Goal: Check status: Check status

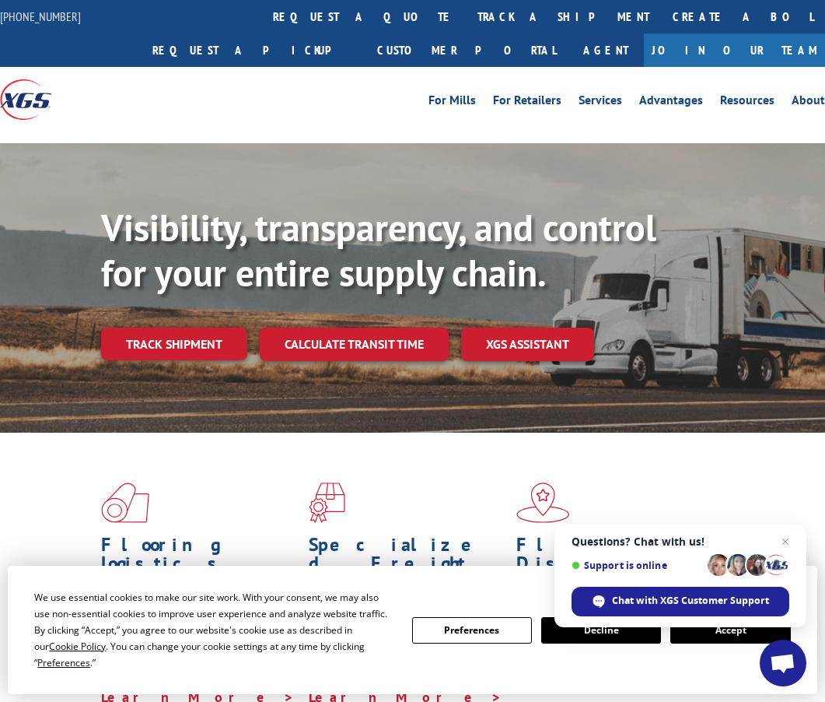
drag, startPoint x: 717, startPoint y: 647, endPoint x: 724, endPoint y: 642, distance: 8.9
click at [717, 647] on div "We use essential cookies to make our site work. With your consent, we may also …" at bounding box center [412, 630] width 756 height 82
click at [725, 641] on button "Accept" at bounding box center [730, 630] width 120 height 26
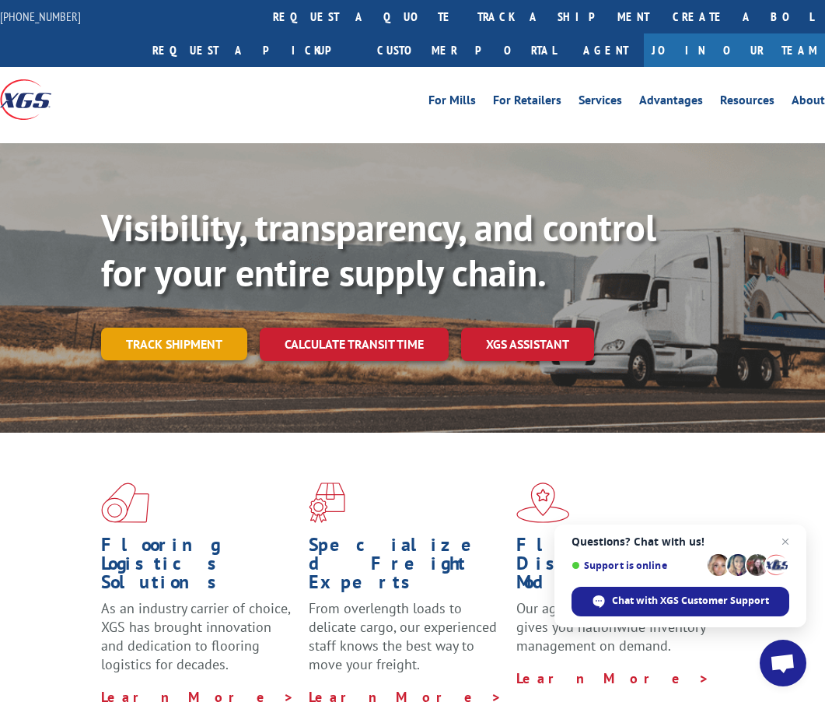
click at [163, 346] on link "Track shipment" at bounding box center [174, 343] width 146 height 33
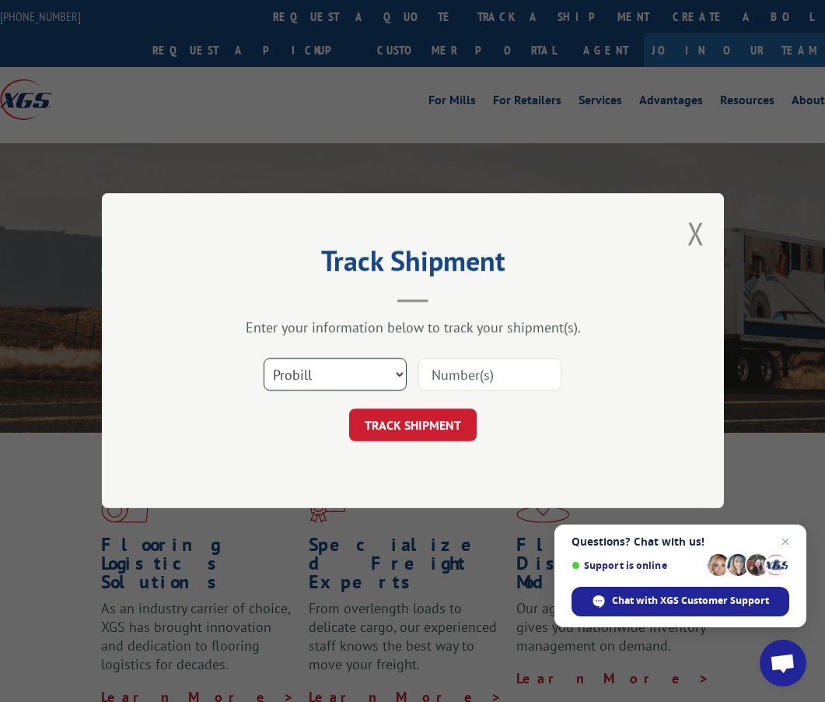
drag, startPoint x: 326, startPoint y: 374, endPoint x: 325, endPoint y: 390, distance: 15.6
click at [327, 373] on select "Select category... Probill BOL PO" at bounding box center [335, 375] width 143 height 33
select select "po"
click at [264, 359] on select "Select category... Probill BOL PO" at bounding box center [335, 375] width 143 height 33
paste input "02988668"
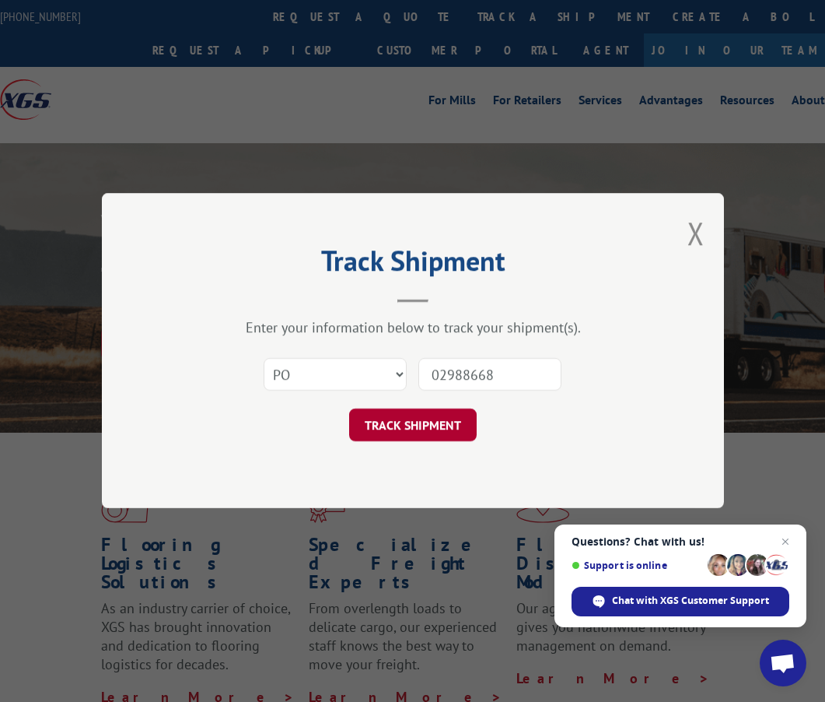
type input "02988668"
click at [425, 428] on button "TRACK SHIPMENT" at bounding box center [413, 425] width 128 height 33
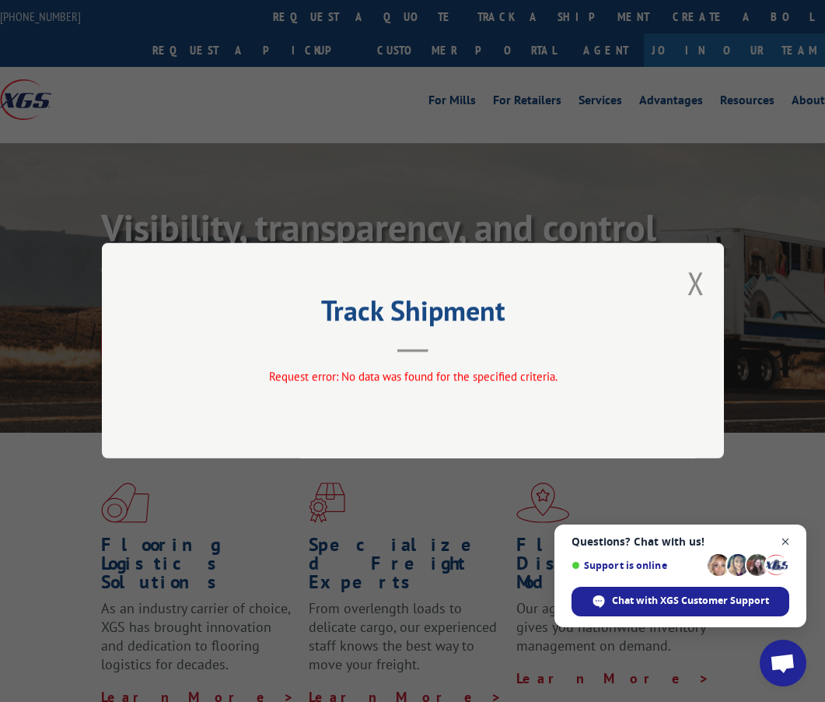
click at [789, 540] on span "Close chat" at bounding box center [785, 541] width 19 height 19
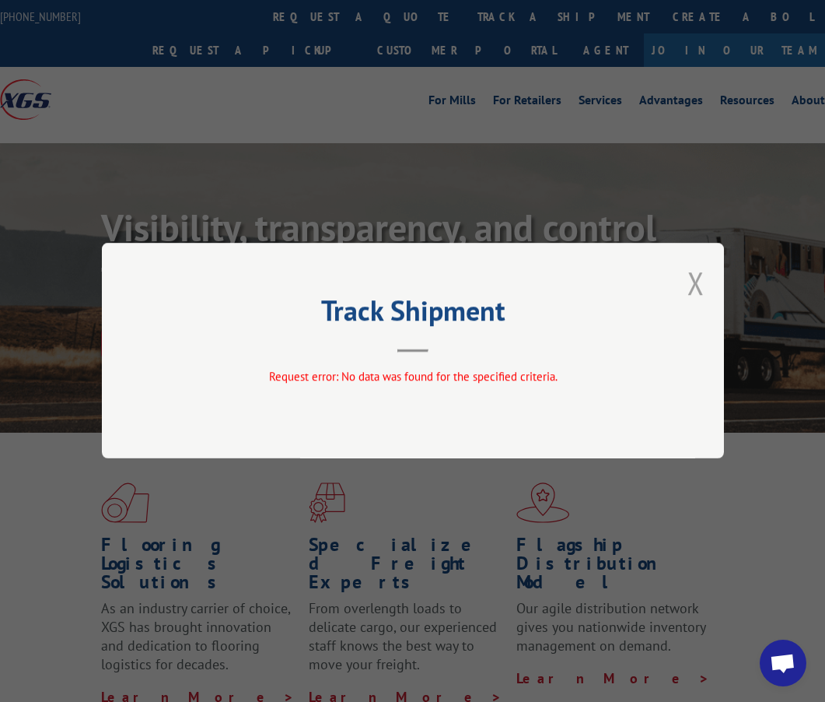
click at [698, 282] on button "Close modal" at bounding box center [696, 282] width 17 height 41
